Goal: Transaction & Acquisition: Purchase product/service

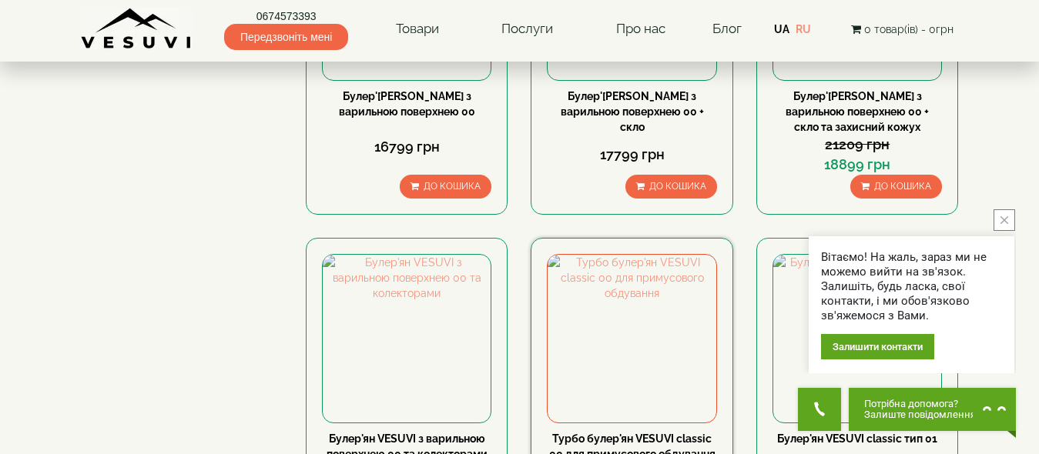
scroll to position [1771, 0]
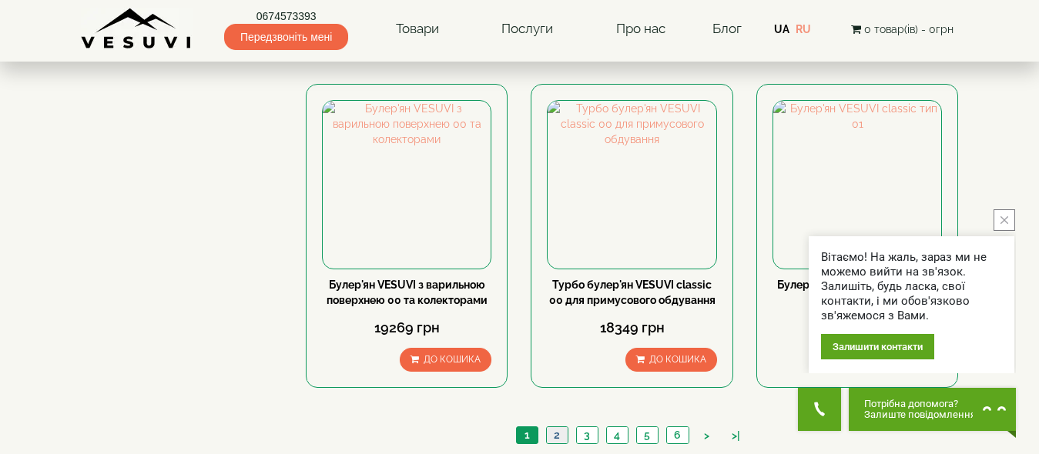
click at [552, 427] on link "2" at bounding box center [557, 435] width 22 height 16
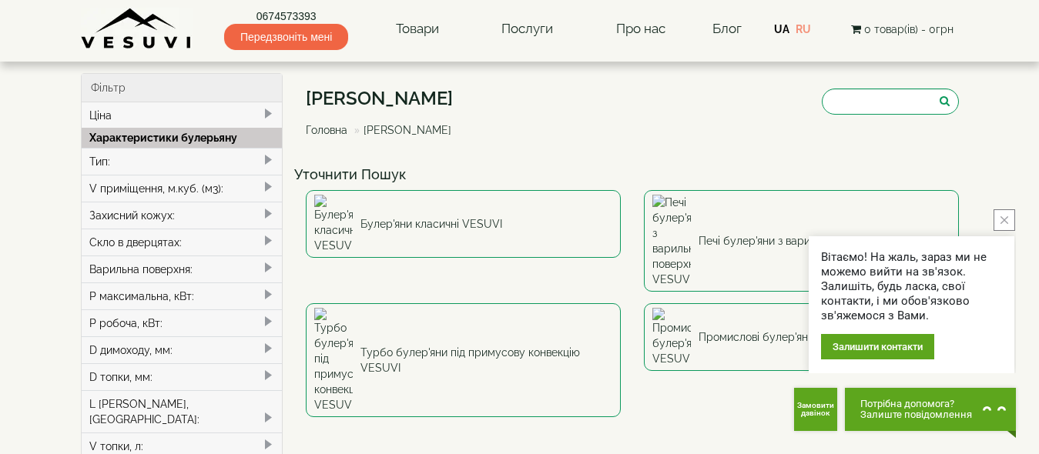
click at [1000, 219] on button "close button" at bounding box center [1004, 220] width 22 height 22
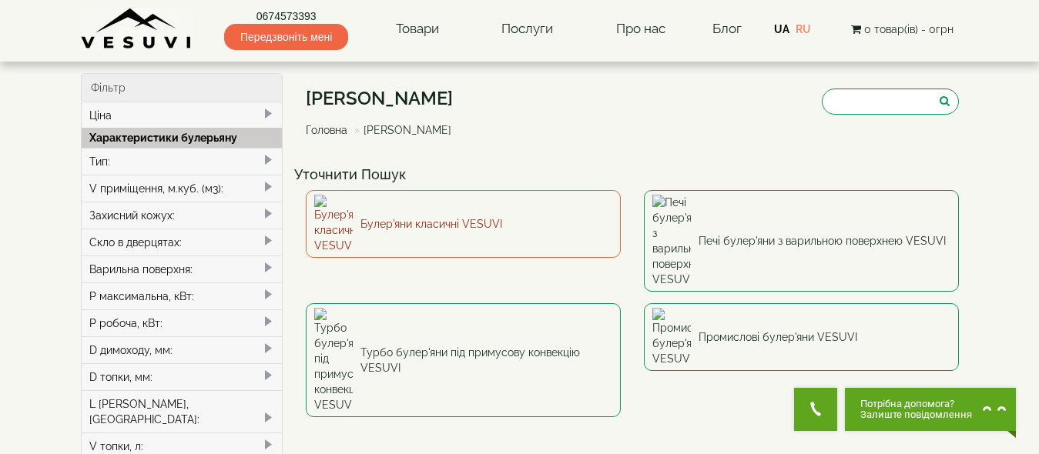
click at [391, 212] on link "Булер'яни класичні VESUVI" at bounding box center [463, 224] width 315 height 68
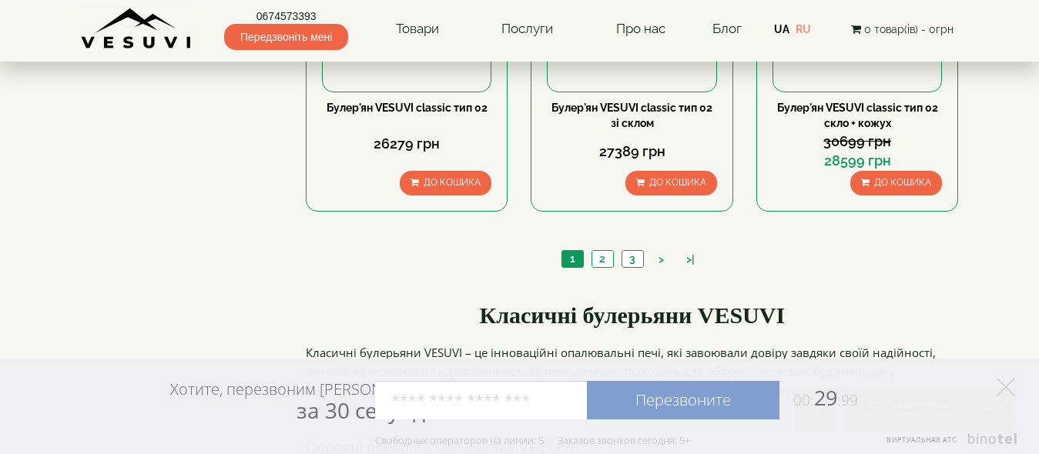
scroll to position [1771, 0]
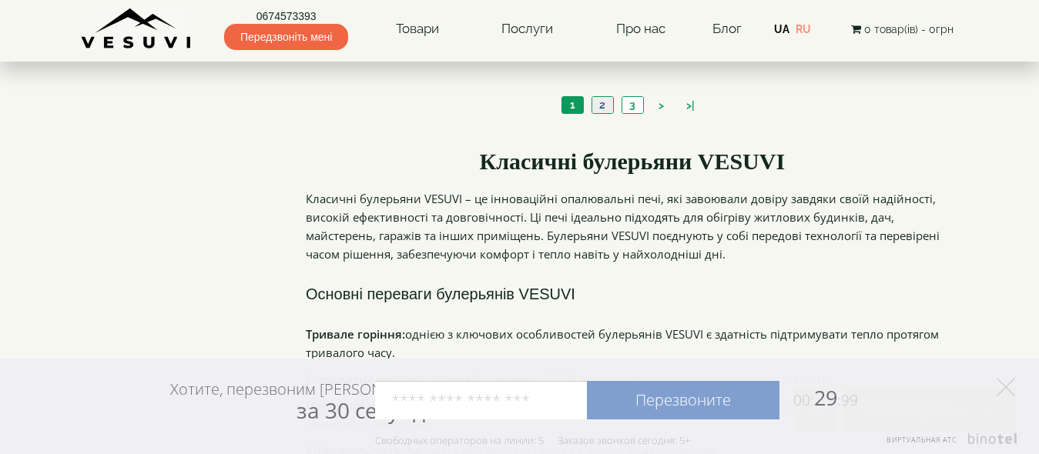
click at [607, 103] on link "2" at bounding box center [602, 105] width 22 height 16
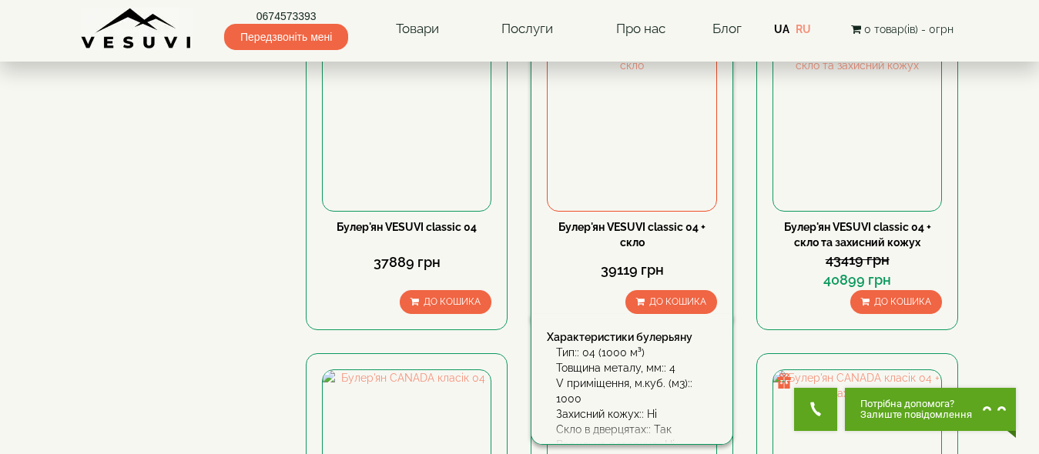
scroll to position [1078, 0]
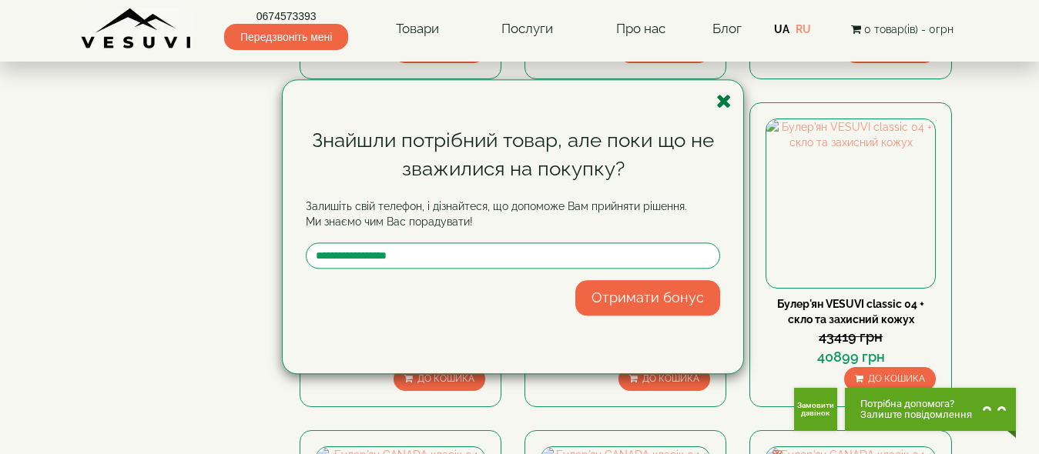
click at [720, 99] on icon "button" at bounding box center [723, 101] width 15 height 19
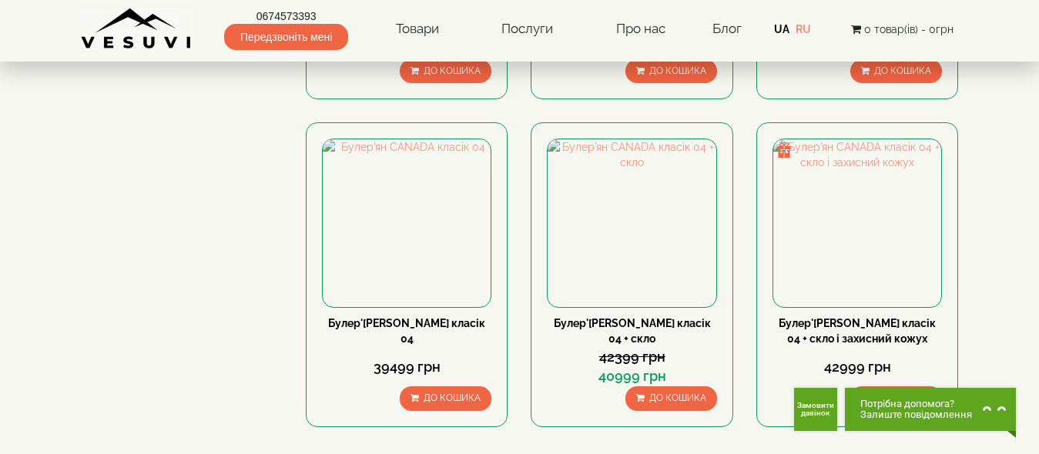
scroll to position [1540, 0]
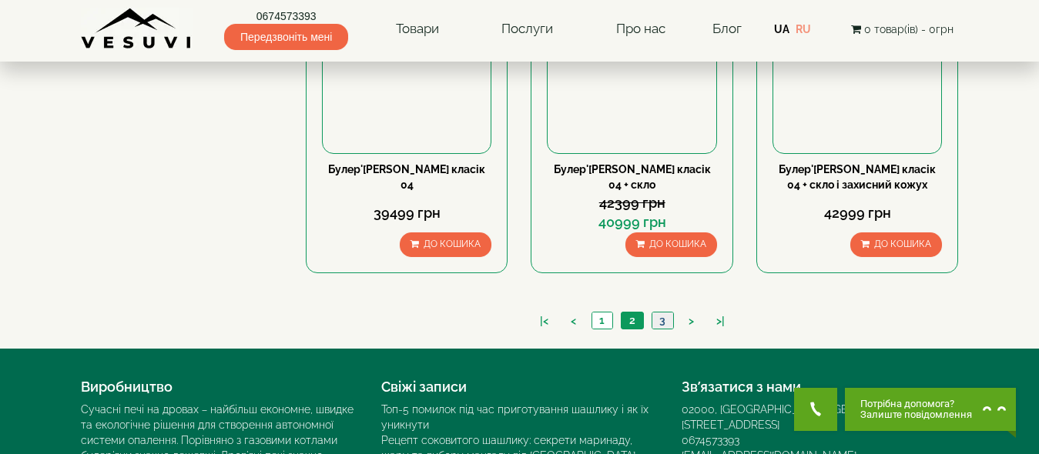
click at [659, 321] on link "3" at bounding box center [663, 321] width 22 height 16
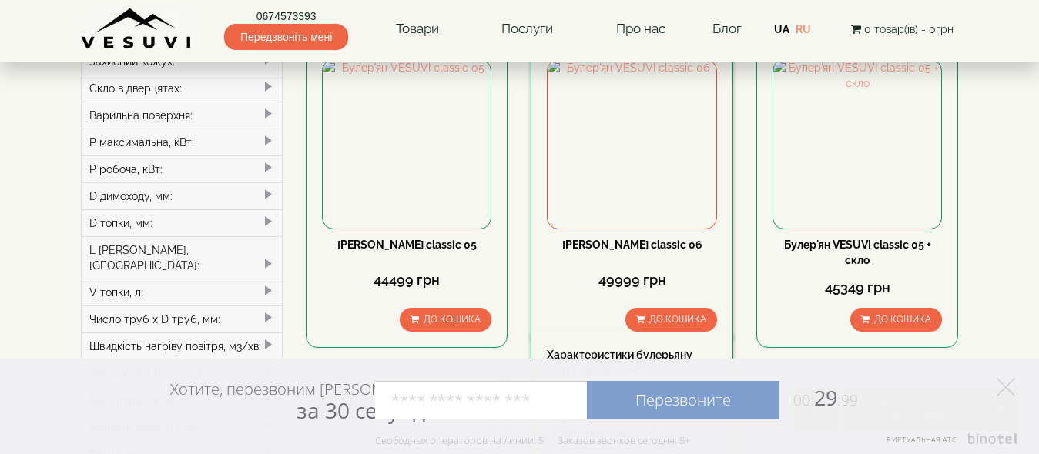
scroll to position [231, 0]
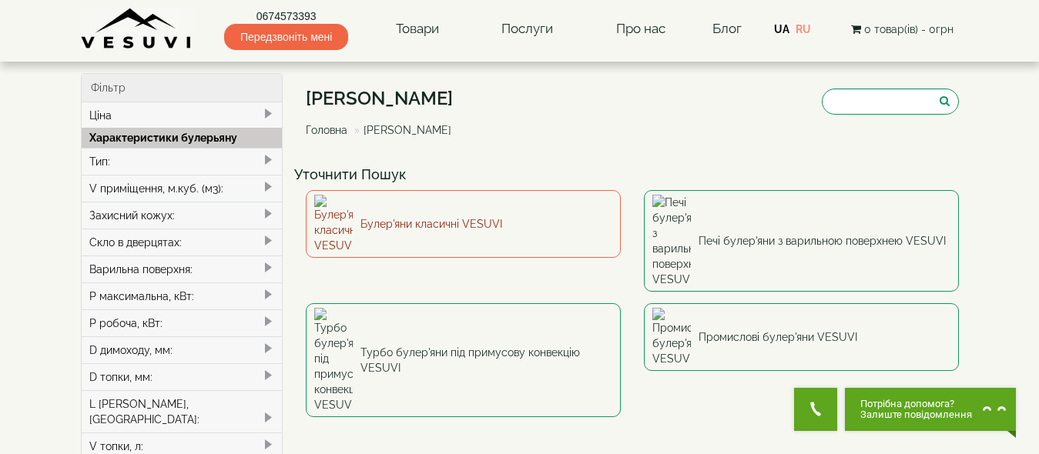
click at [341, 211] on img at bounding box center [333, 224] width 39 height 59
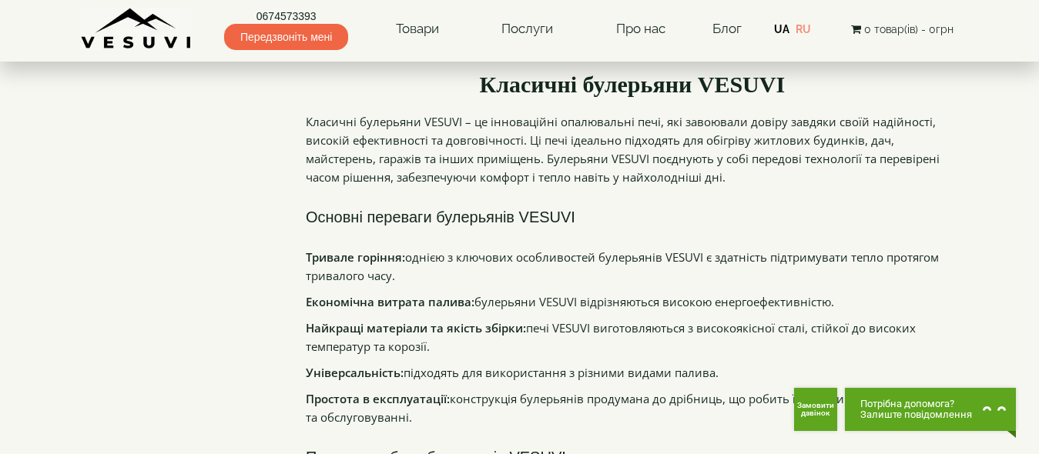
scroll to position [1694, 0]
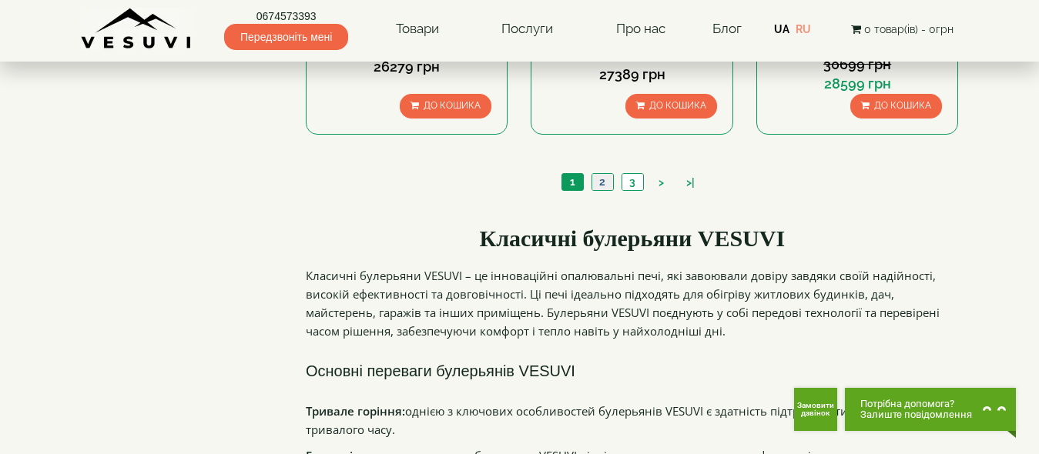
click at [597, 182] on link "2" at bounding box center [602, 182] width 22 height 16
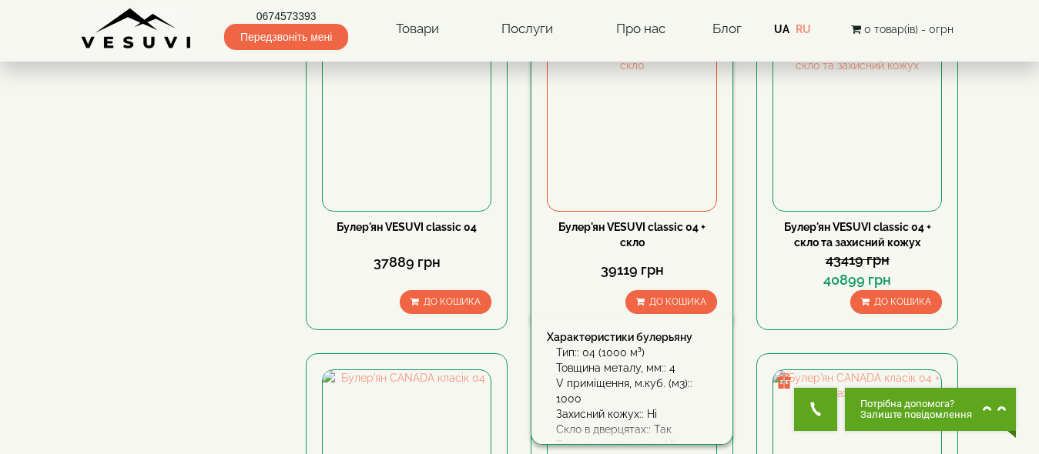
scroll to position [1078, 0]
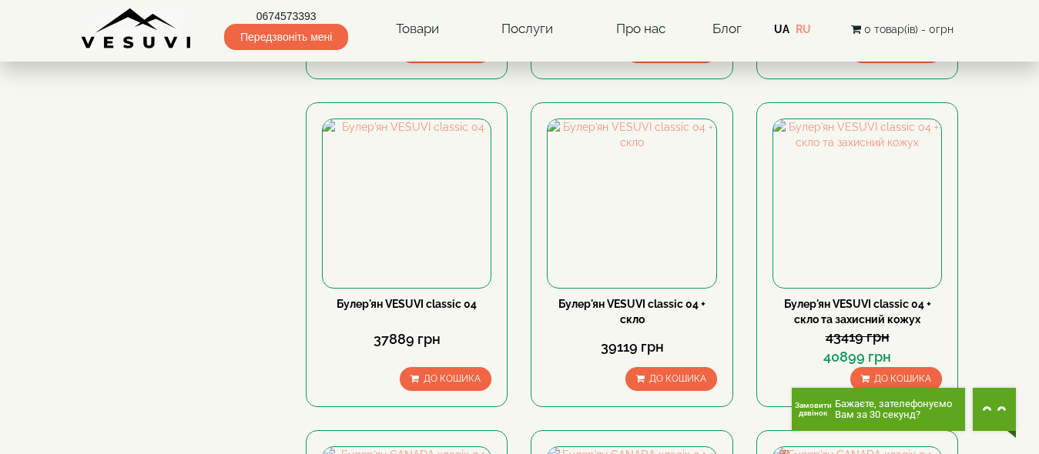
click at [802, 413] on span "Замовити дзвінок" at bounding box center [813, 409] width 37 height 15
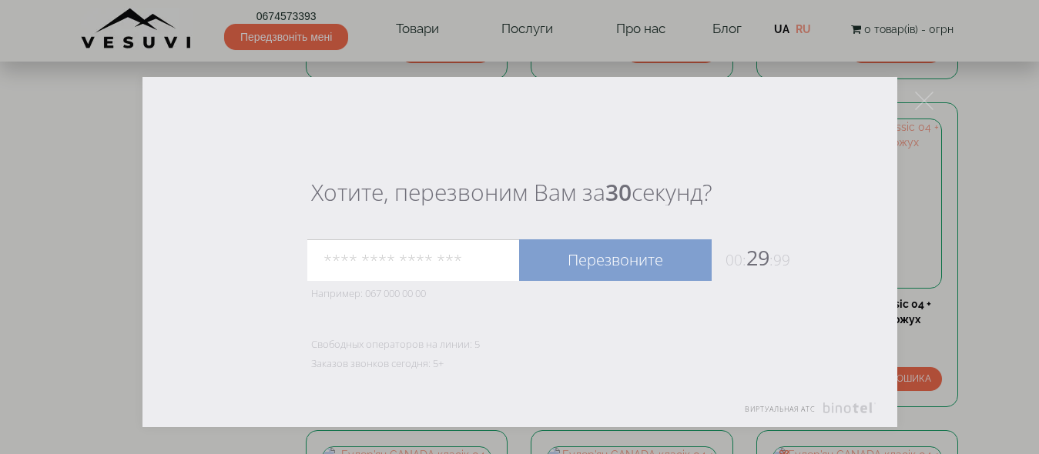
click at [330, 263] on input "tel" at bounding box center [413, 261] width 212 height 42
type input "**********"
click at [608, 262] on link "Перезвоните" at bounding box center [615, 261] width 193 height 42
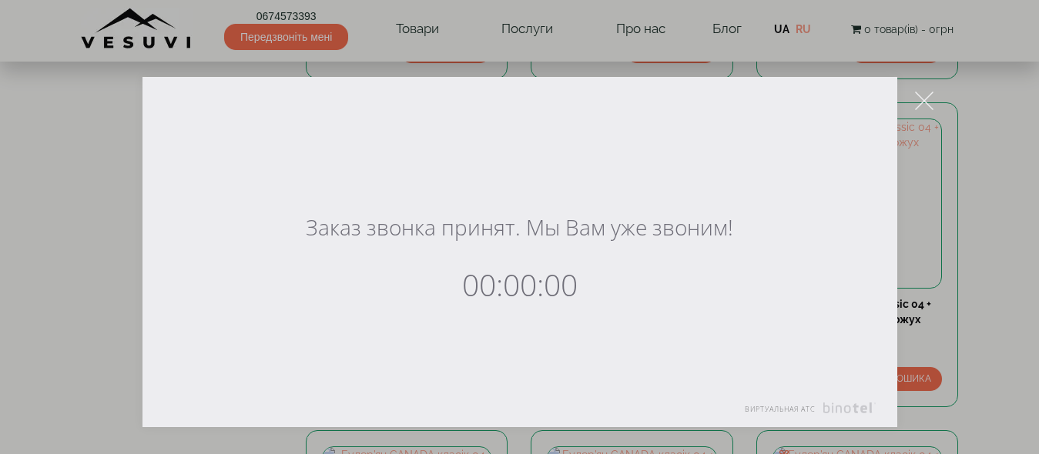
click at [921, 101] on icon at bounding box center [924, 101] width 18 height 18
